Goal: Register for event/course

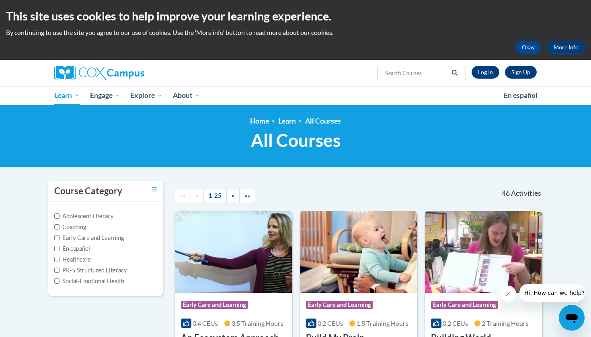
click at [415, 78] on input "Search..." at bounding box center [416, 73] width 64 height 10
type input "m"
click at [515, 72] on link "Sign Up" at bounding box center [521, 72] width 32 height 13
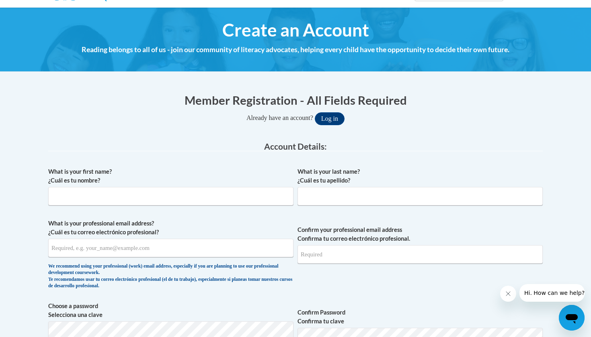
scroll to position [81, 0]
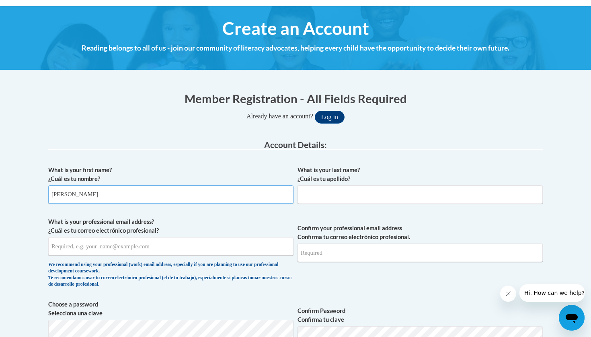
type input "isabella"
type input "cardenas"
type input "isacardenas10@icloud.com"
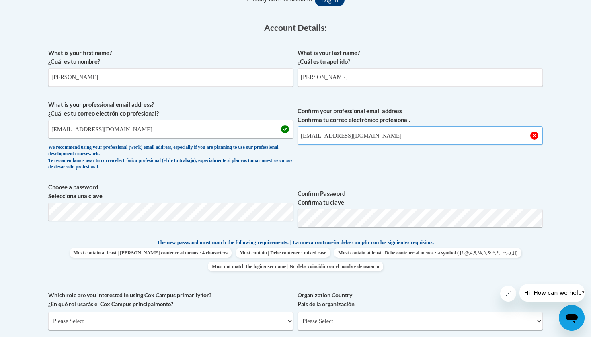
scroll to position [207, 0]
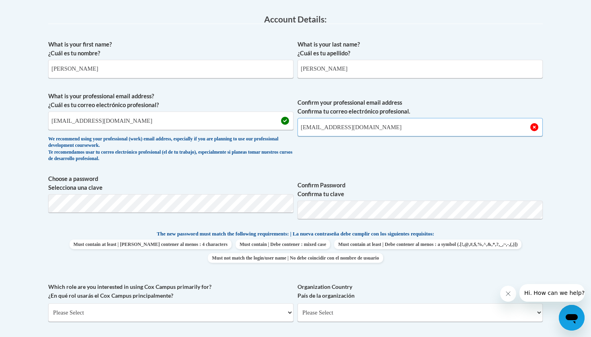
type input "isacardenas10@icloud.com"
click at [410, 192] on label "Confirm Password Confirma tu clave" at bounding box center [419, 190] width 245 height 18
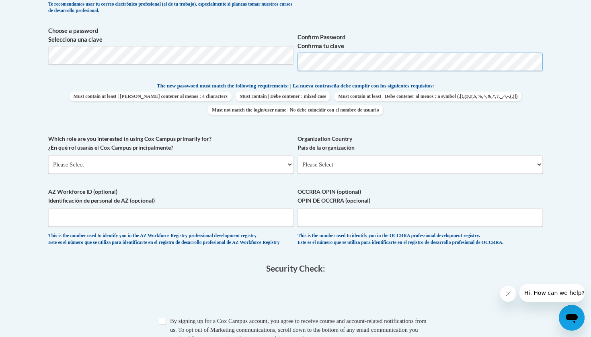
scroll to position [356, 0]
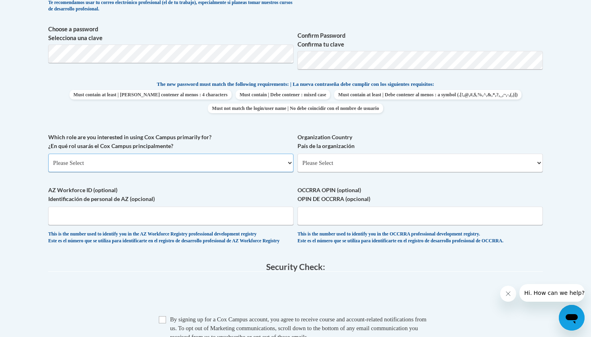
select select "fbf2d438-af2f-41f8-98f1-81c410e29de3"
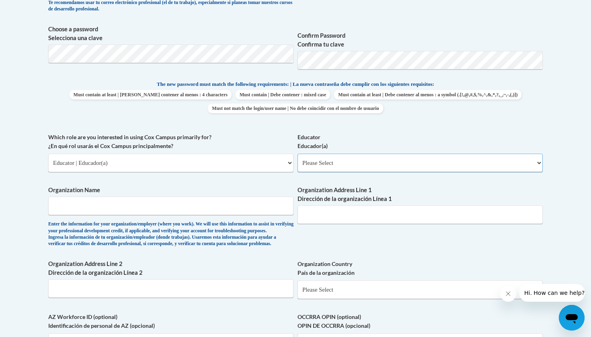
select select "5e2af403-4f2c-4e49-a02f-103e55d7b75b"
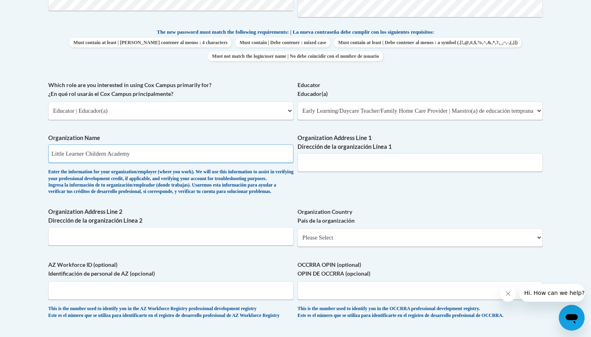
scroll to position [410, 0]
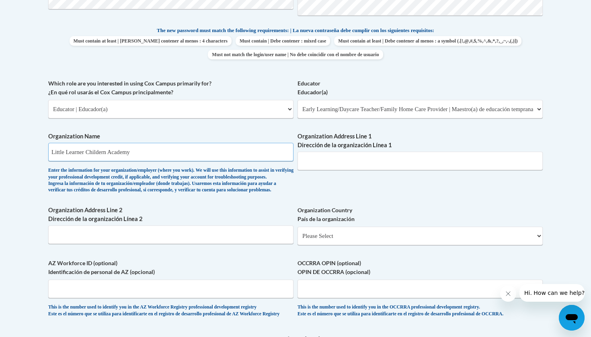
type input "Little Learner Childern Academy"
select select "ad49bcad-a171-4b2e-b99c-48b446064914"
select select
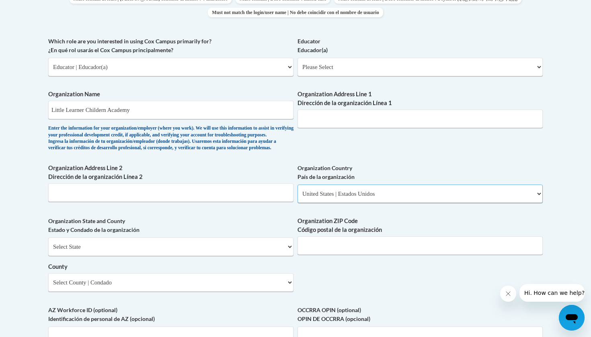
scroll to position [457, 0]
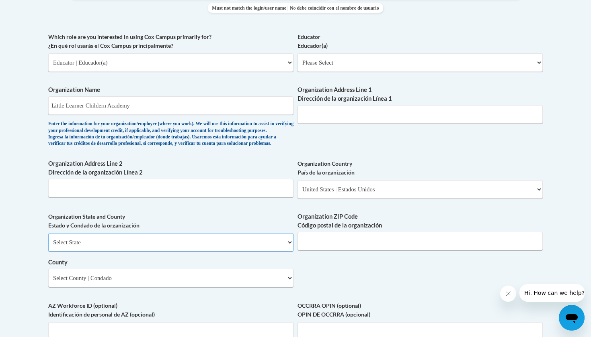
select select "Illinois"
select select "Grundy"
click at [423, 145] on div "What is your first name? ¿Cuál es tu nombre? isabella What is your last name? ¿…" at bounding box center [295, 77] width 494 height 583
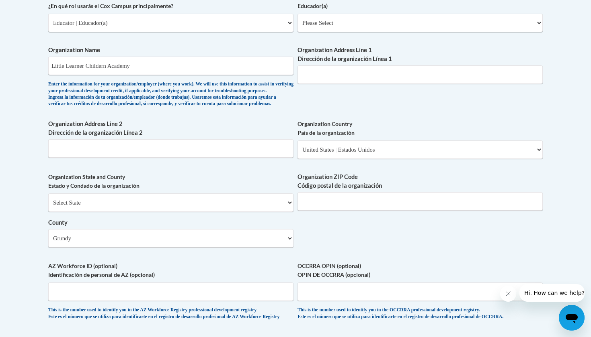
scroll to position [495, 0]
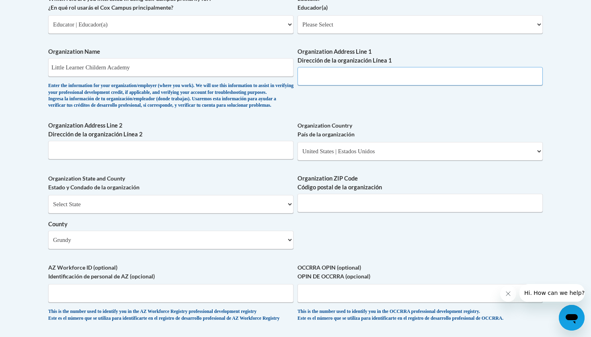
click at [369, 74] on input "Organization Address Line 1 Dirección de la organización Línea 1" at bounding box center [419, 76] width 245 height 18
type input "60447"
click at [349, 67] on input "Organization Address Line 1 Dirección de la organización Línea 1" at bounding box center [419, 76] width 245 height 18
click at [348, 68] on input "Organization Address Line 1 Dirección de la organización Línea 1" at bounding box center [419, 76] width 245 height 18
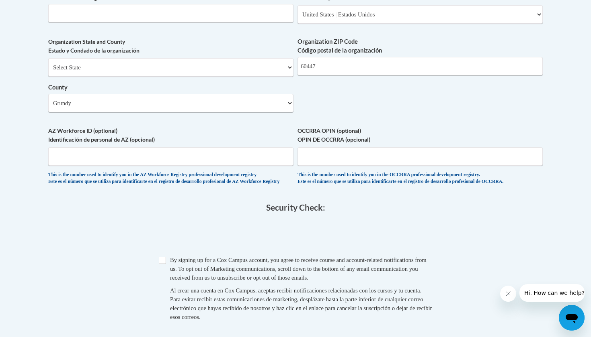
scroll to position [636, 0]
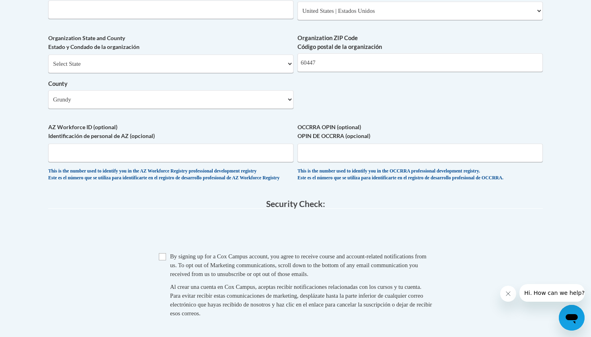
type input "496 prairie drive minooka"
click at [162, 259] on input "Checkbox" at bounding box center [162, 257] width 7 height 7
checkbox input "true"
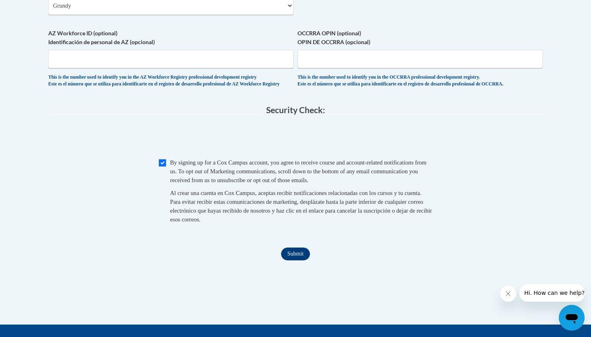
scroll to position [740, 0]
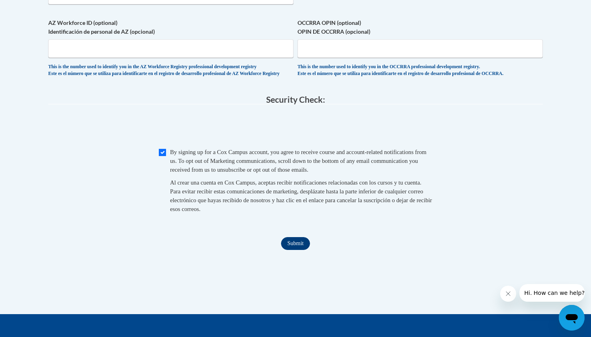
click at [295, 249] on input "Submit" at bounding box center [295, 243] width 29 height 13
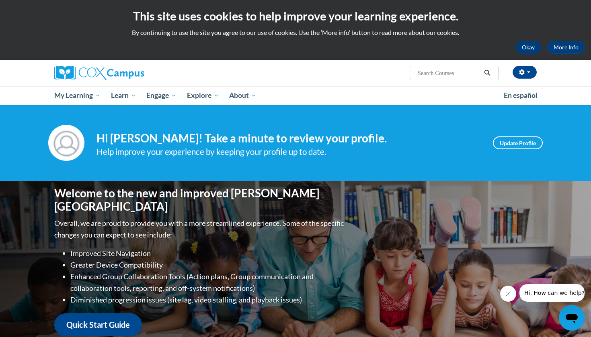
click at [525, 47] on button "Okay" at bounding box center [528, 47] width 26 height 13
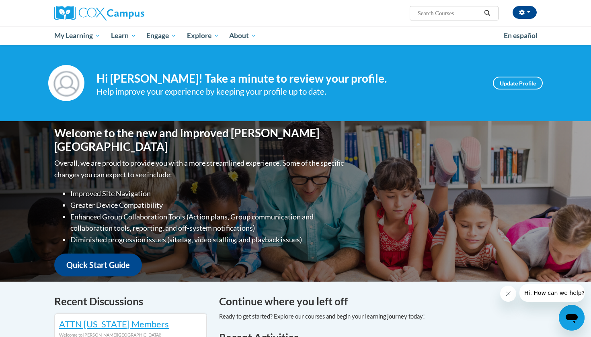
click at [470, 12] on input "Search..." at bounding box center [449, 13] width 64 height 10
type input "meaningful convers"
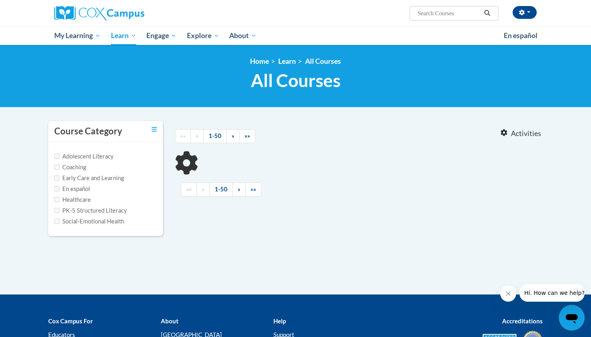
type input "meaningful convers"
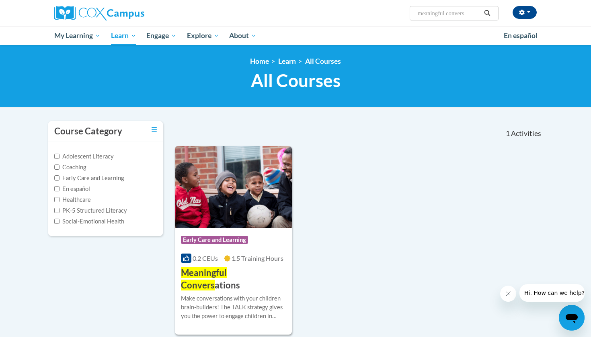
click at [236, 181] on img at bounding box center [233, 187] width 117 height 82
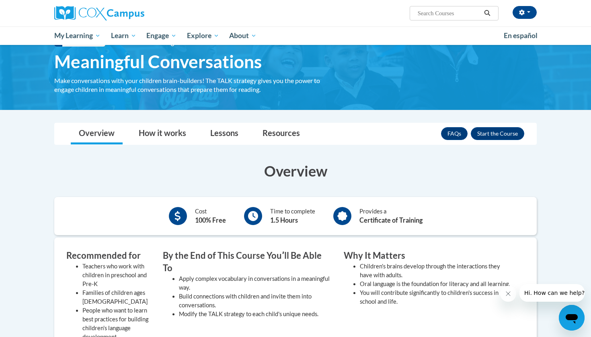
scroll to position [42, 0]
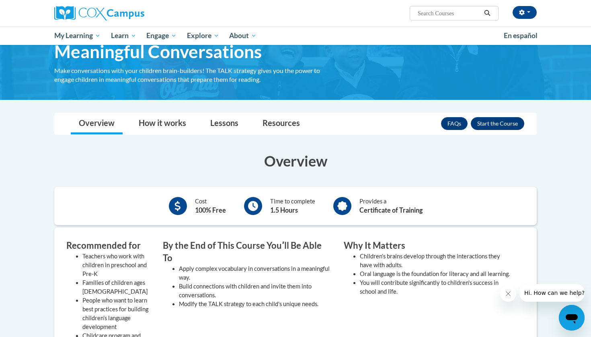
click at [503, 125] on button "Enroll" at bounding box center [496, 123] width 53 height 13
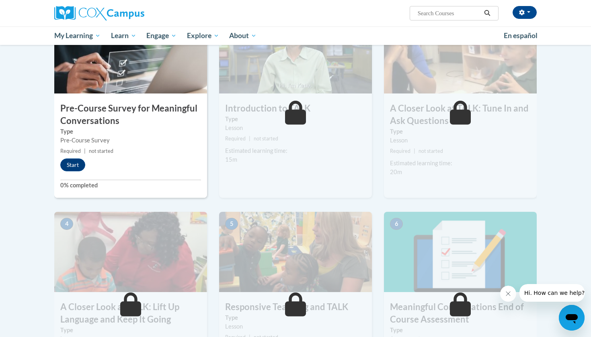
scroll to position [182, 0]
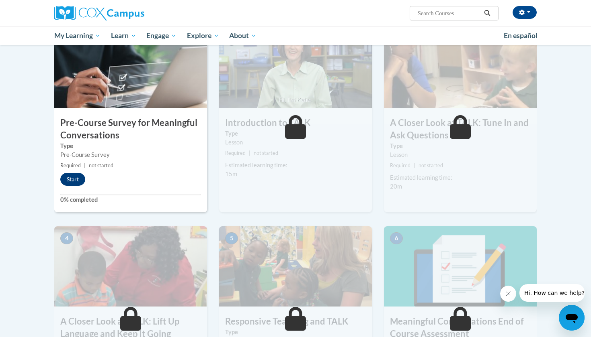
click at [76, 178] on button "Start" at bounding box center [72, 179] width 25 height 13
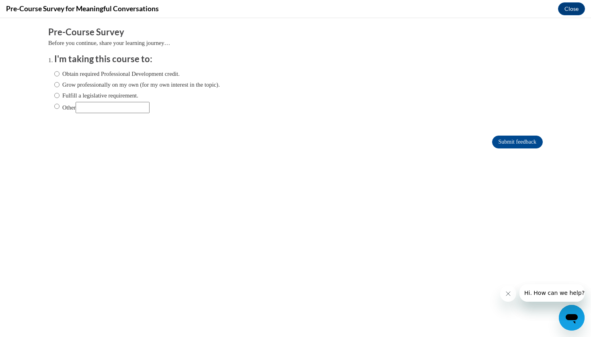
scroll to position [0, 0]
click at [55, 84] on input "Grow professionally on my own (for my own interest in the topic)." at bounding box center [56, 84] width 5 height 9
radio input "true"
click at [57, 72] on input "Obtain required Professional Development credit." at bounding box center [56, 74] width 5 height 9
radio input "true"
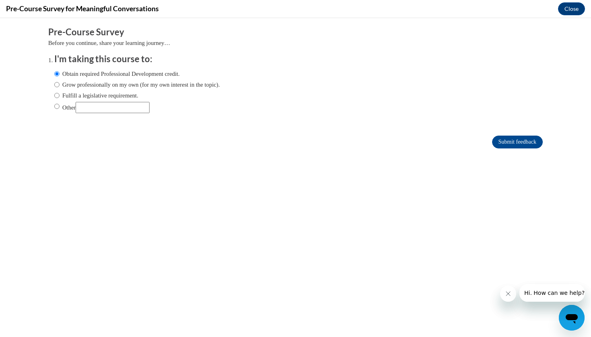
click at [57, 83] on input "Grow professionally on my own (for my own interest in the topic)." at bounding box center [56, 84] width 5 height 9
radio input "true"
click at [59, 71] on input "Obtain required Professional Development credit." at bounding box center [56, 74] width 5 height 9
radio input "true"
click at [507, 144] on input "Submit feedback" at bounding box center [517, 142] width 51 height 13
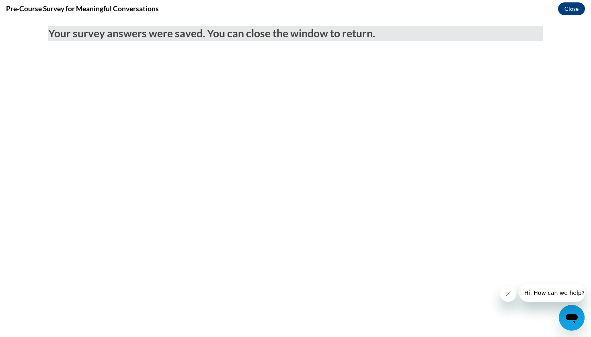
click at [569, 7] on button "Close" at bounding box center [571, 8] width 27 height 13
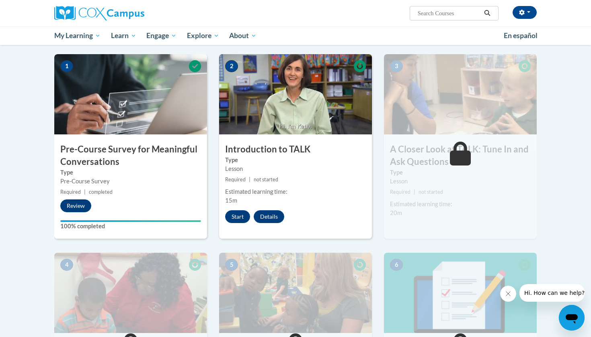
scroll to position [158, 0]
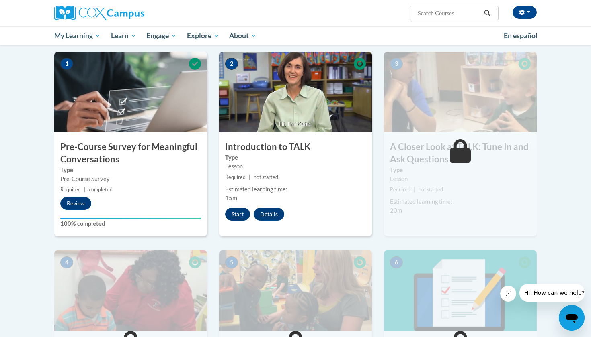
click at [233, 212] on button "Start" at bounding box center [237, 214] width 25 height 13
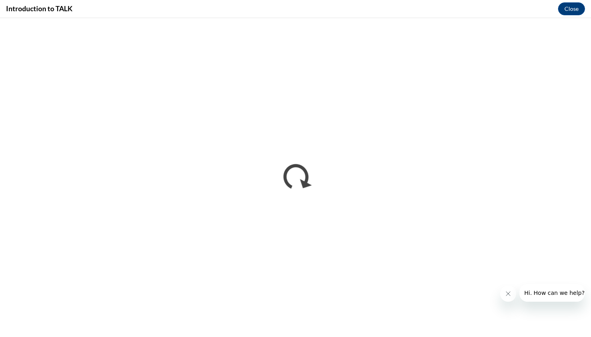
scroll to position [0, 0]
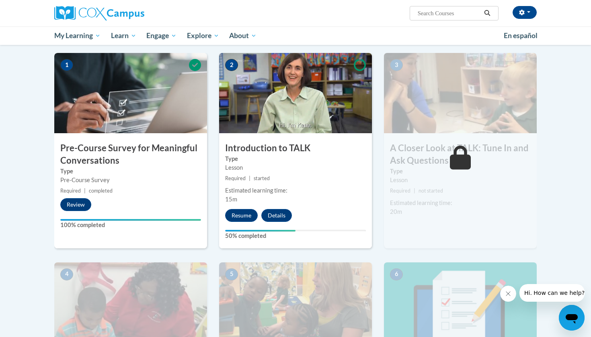
scroll to position [156, 0]
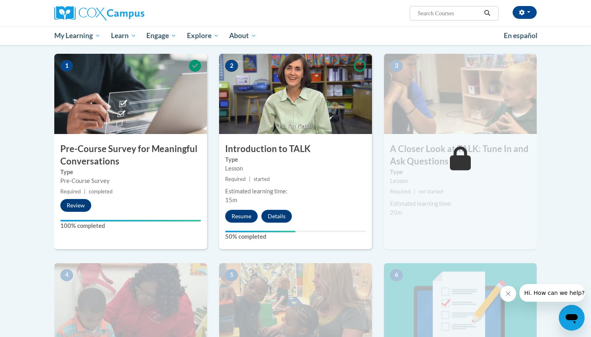
click at [443, 101] on img at bounding box center [460, 94] width 153 height 80
click at [233, 220] on button "Resume" at bounding box center [241, 216] width 33 height 13
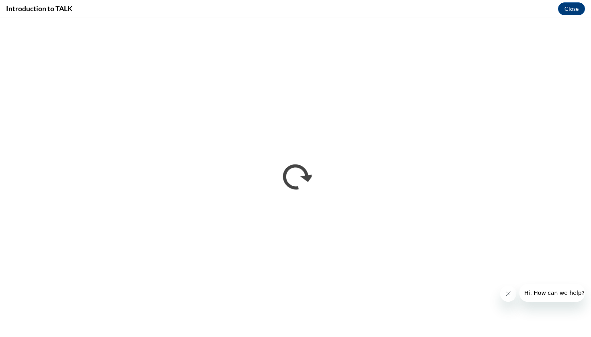
scroll to position [0, 0]
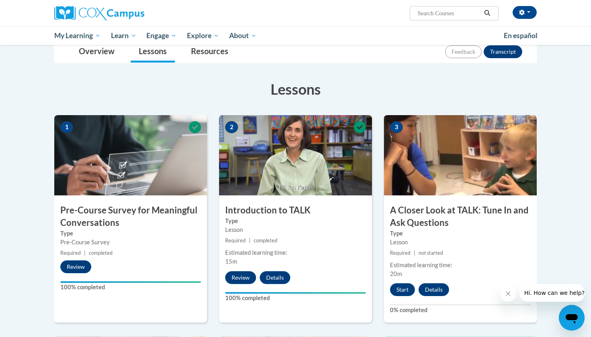
scroll to position [96, 0]
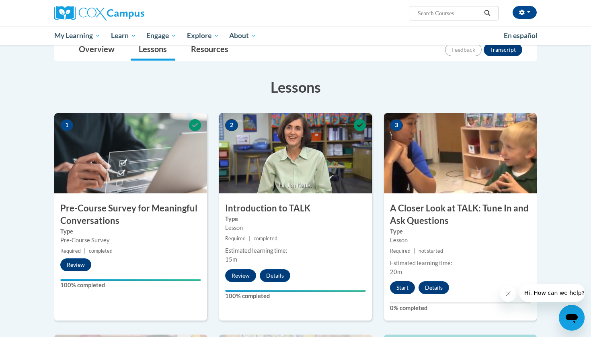
click at [397, 286] on button "Start" at bounding box center [402, 288] width 25 height 13
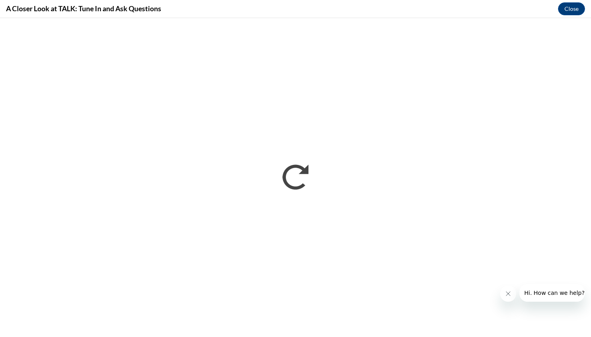
scroll to position [0, 0]
click at [505, 291] on icon "Close message from company" at bounding box center [508, 294] width 6 height 6
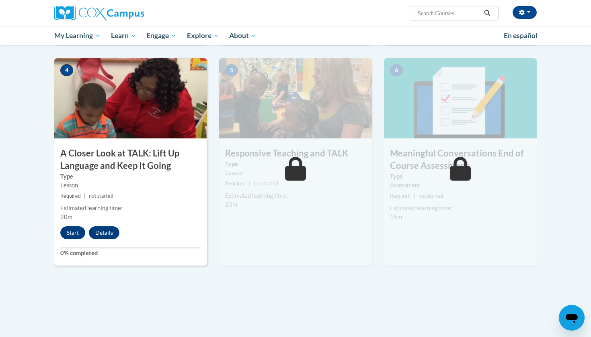
scroll to position [359, 0]
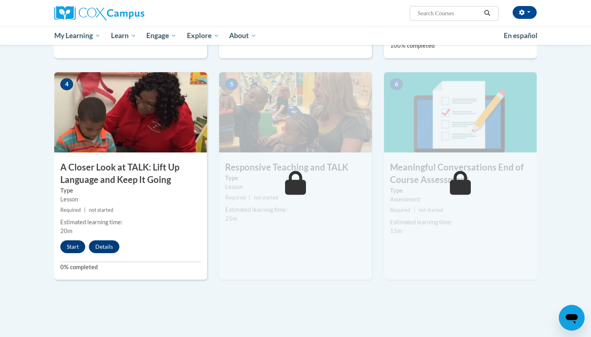
click at [73, 243] on button "Start" at bounding box center [72, 247] width 25 height 13
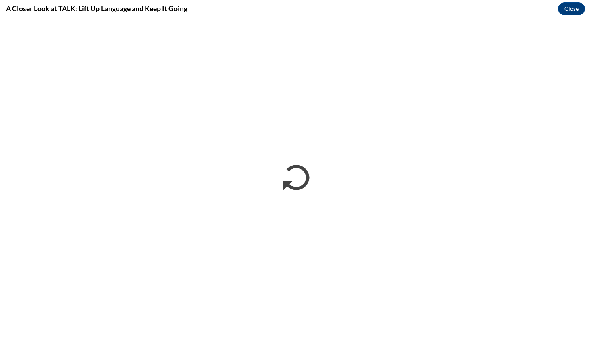
scroll to position [0, 0]
